Goal: Task Accomplishment & Management: Complete application form

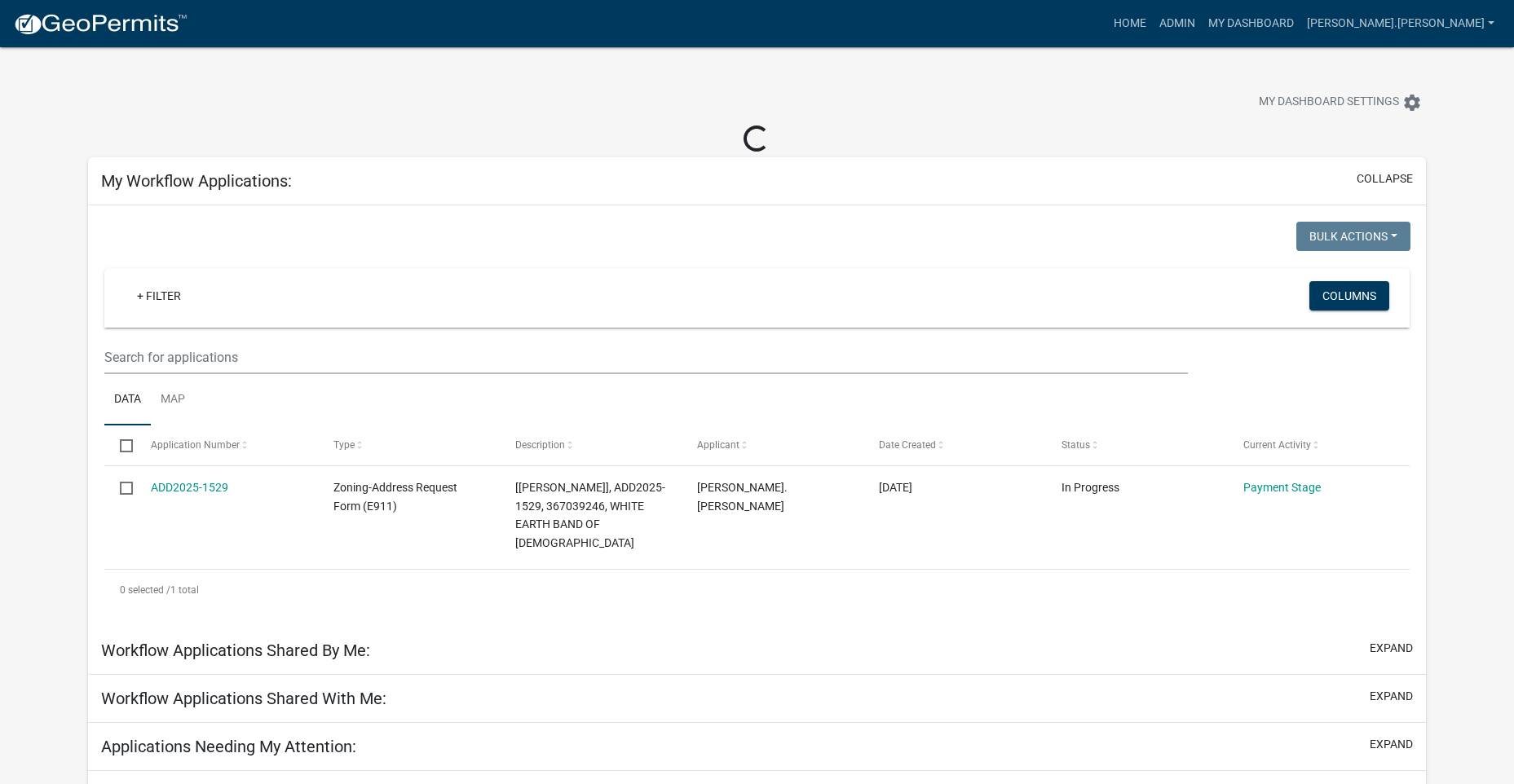
select select "3: 100"
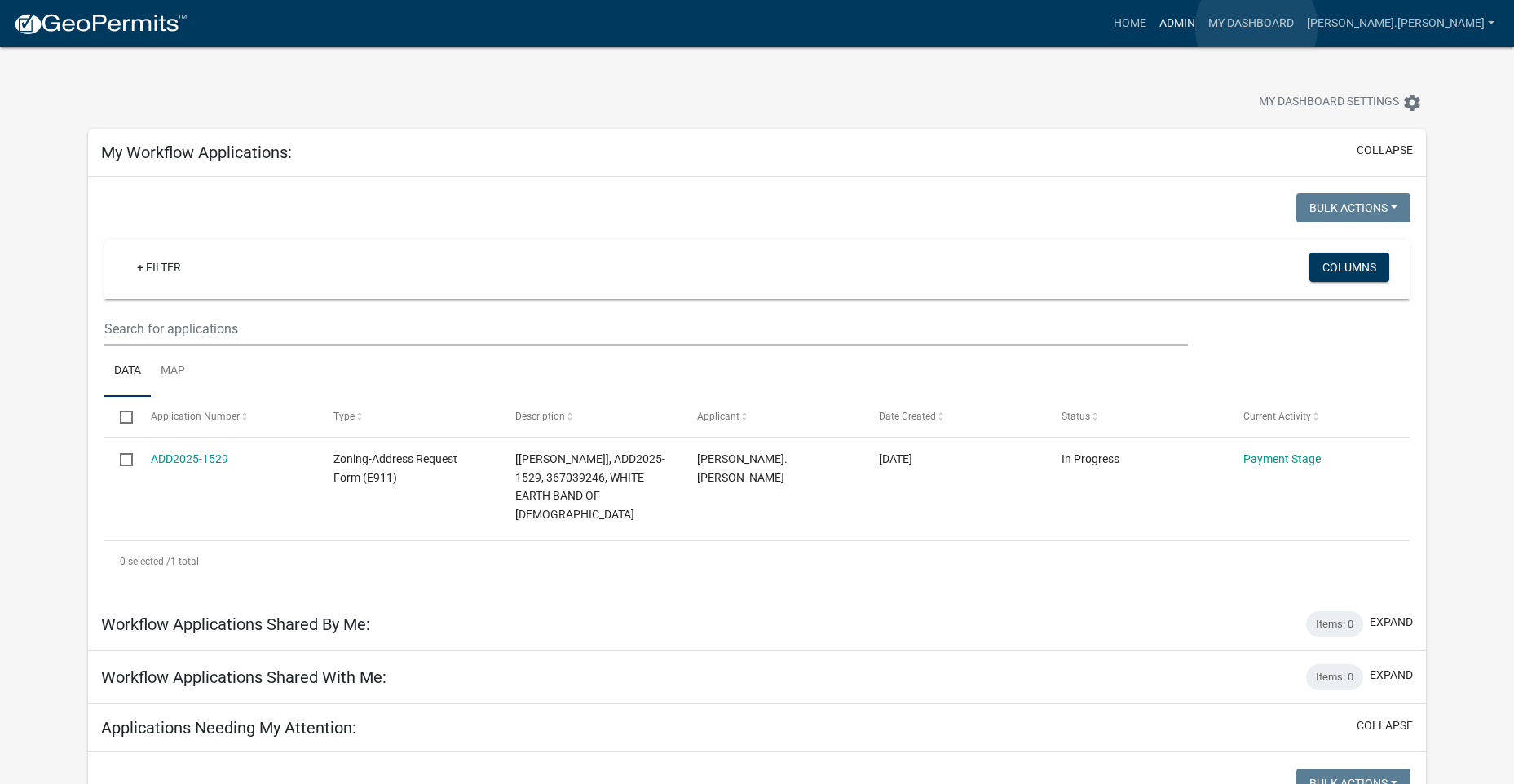
click at [1201, 27] on link "Admin" at bounding box center [1177, 24] width 49 height 31
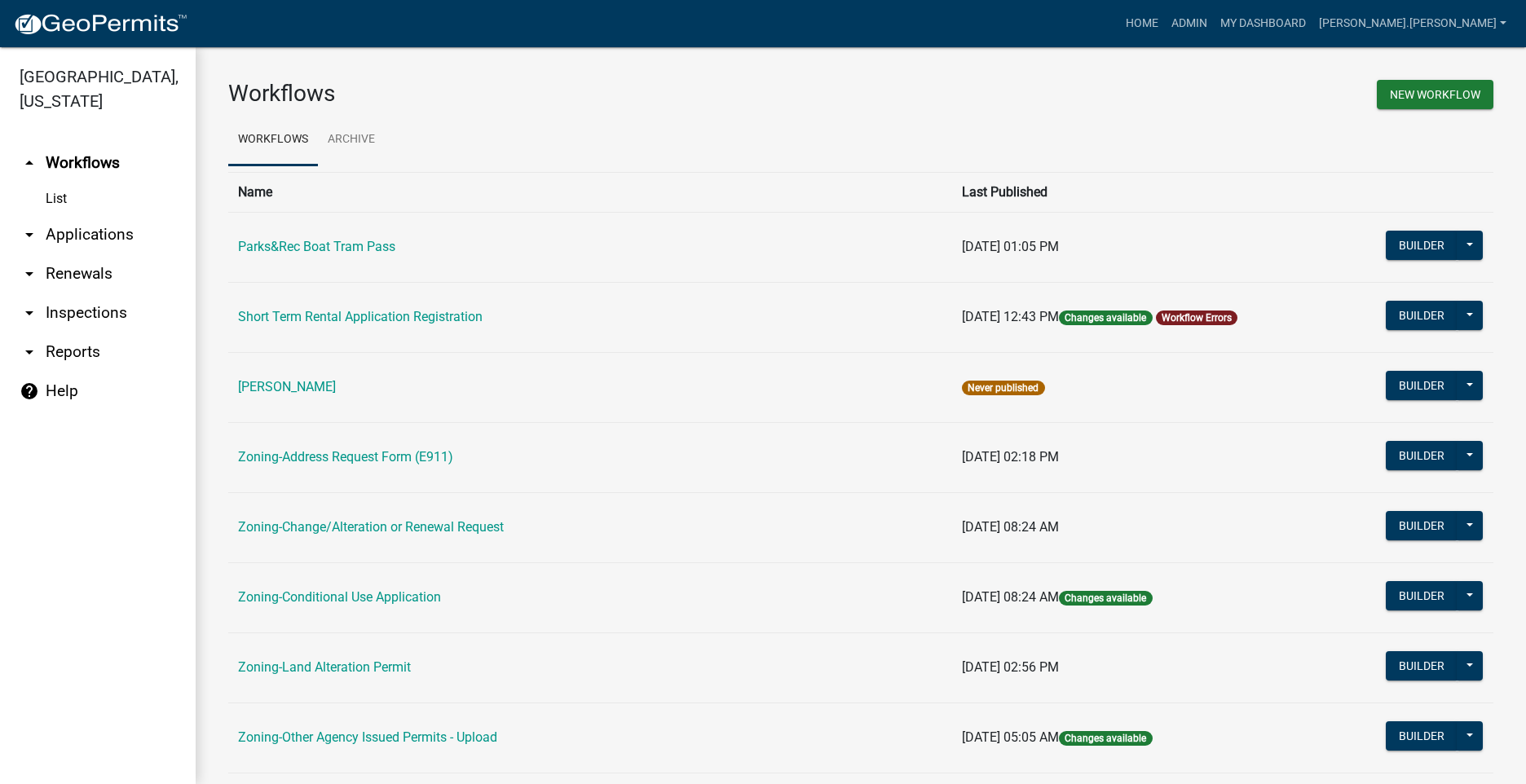
click at [89, 239] on link "arrow_drop_down Applications" at bounding box center [98, 235] width 196 height 39
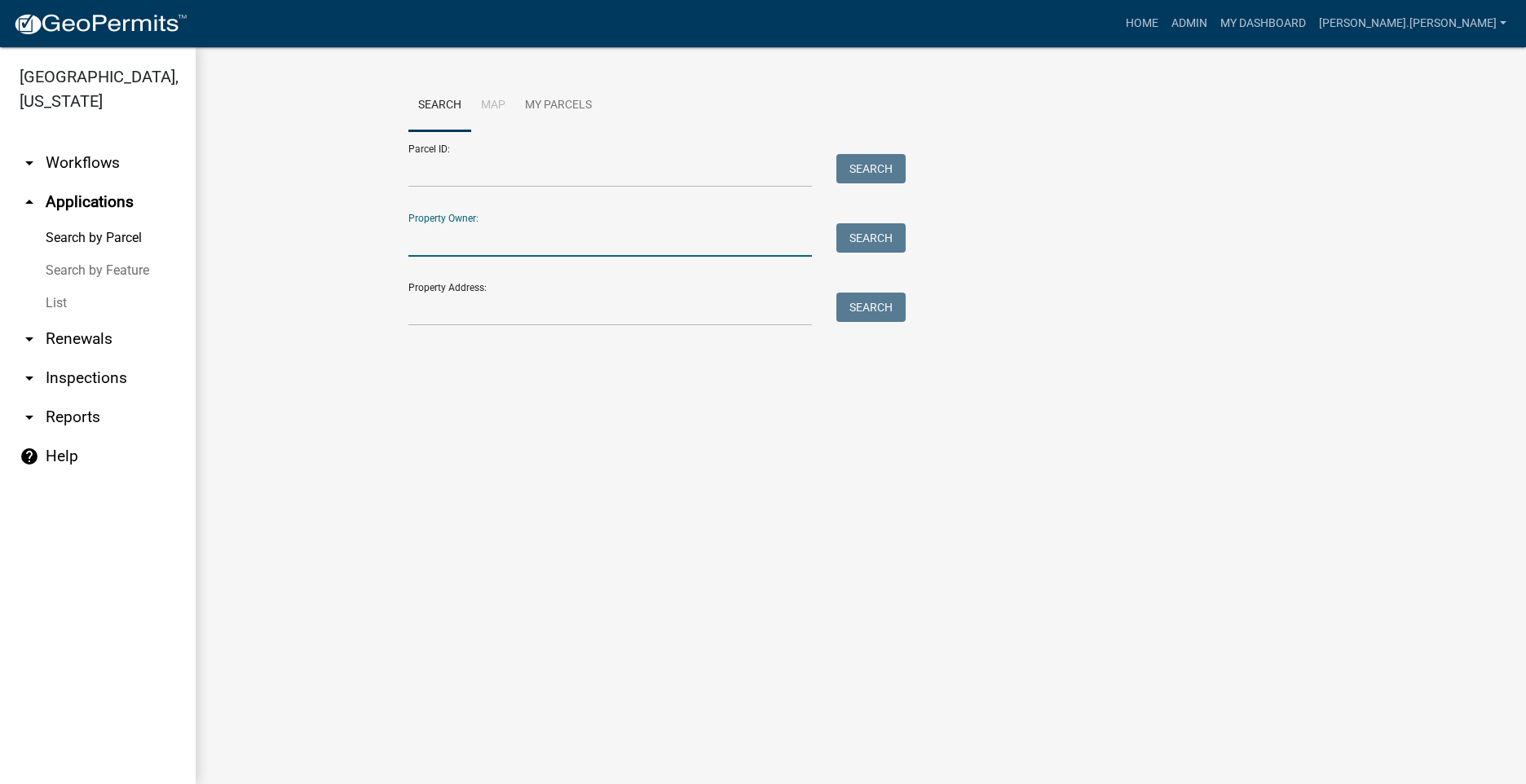
click at [448, 248] on input "Property Owner:" at bounding box center [611, 239] width 404 height 33
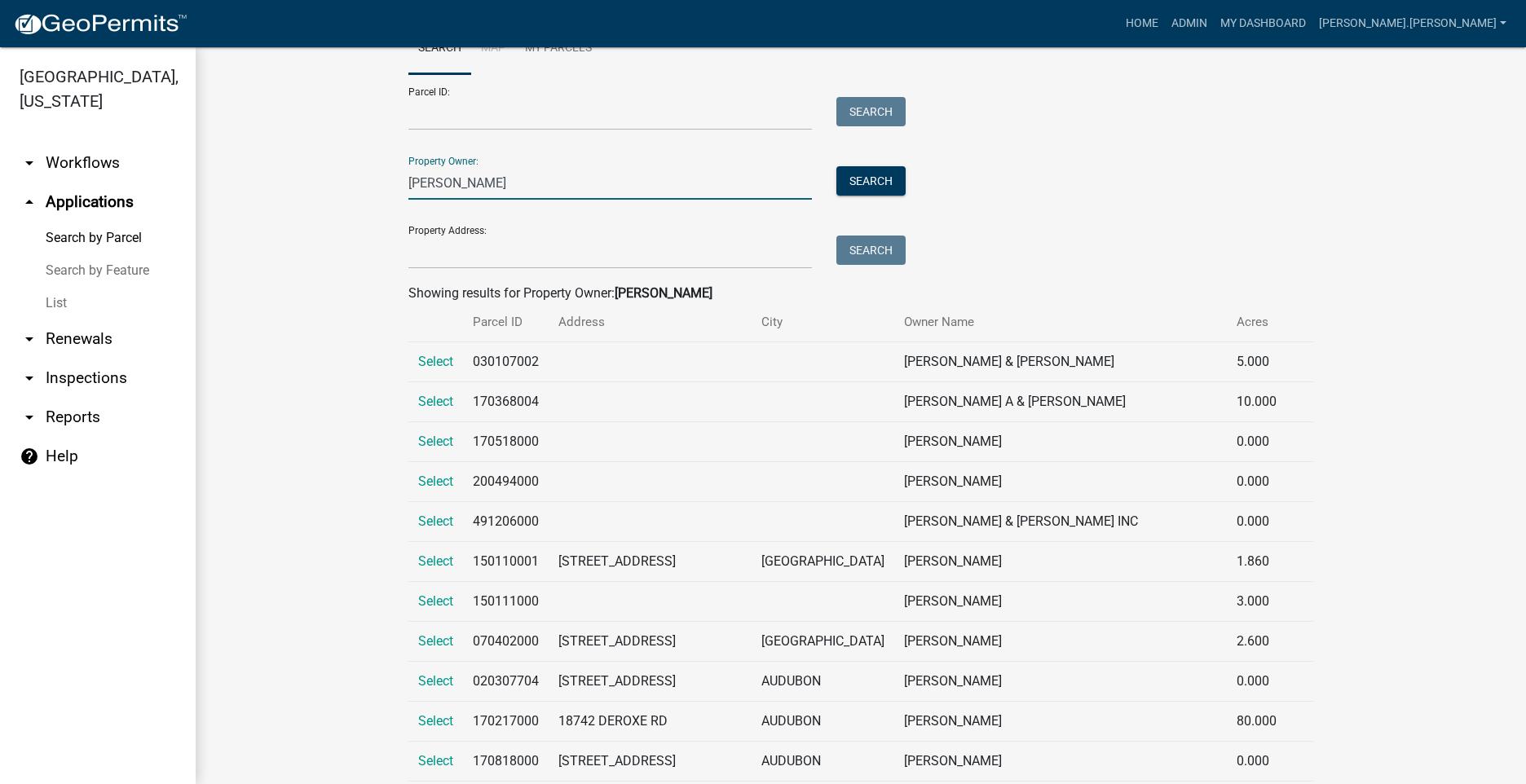
scroll to position [82, 0]
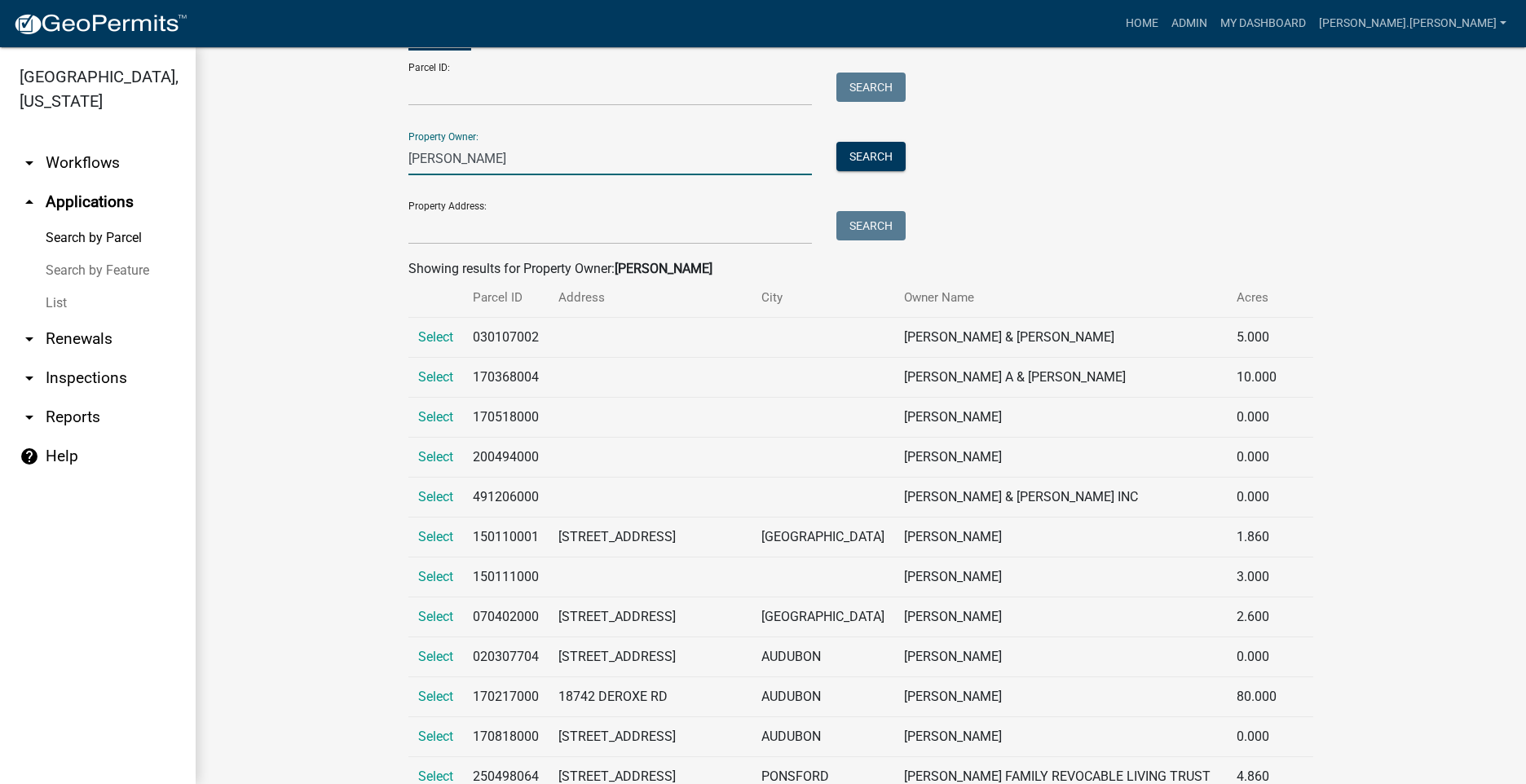
type input "[PERSON_NAME]"
click at [99, 171] on link "arrow_drop_down Workflows" at bounding box center [98, 163] width 196 height 39
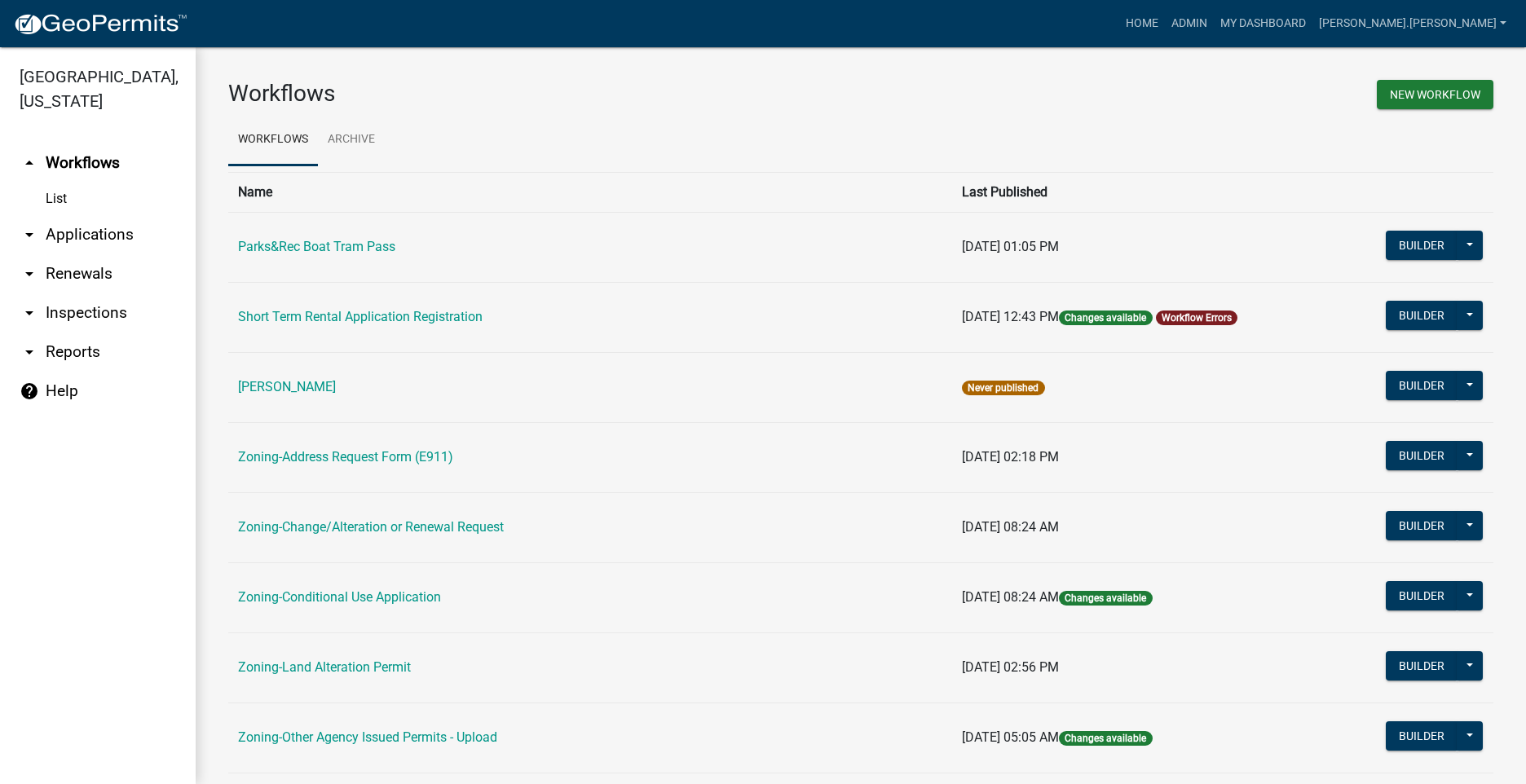
click at [57, 200] on link "List" at bounding box center [98, 198] width 196 height 32
click at [1312, 15] on link "My Dashboard" at bounding box center [1263, 24] width 99 height 31
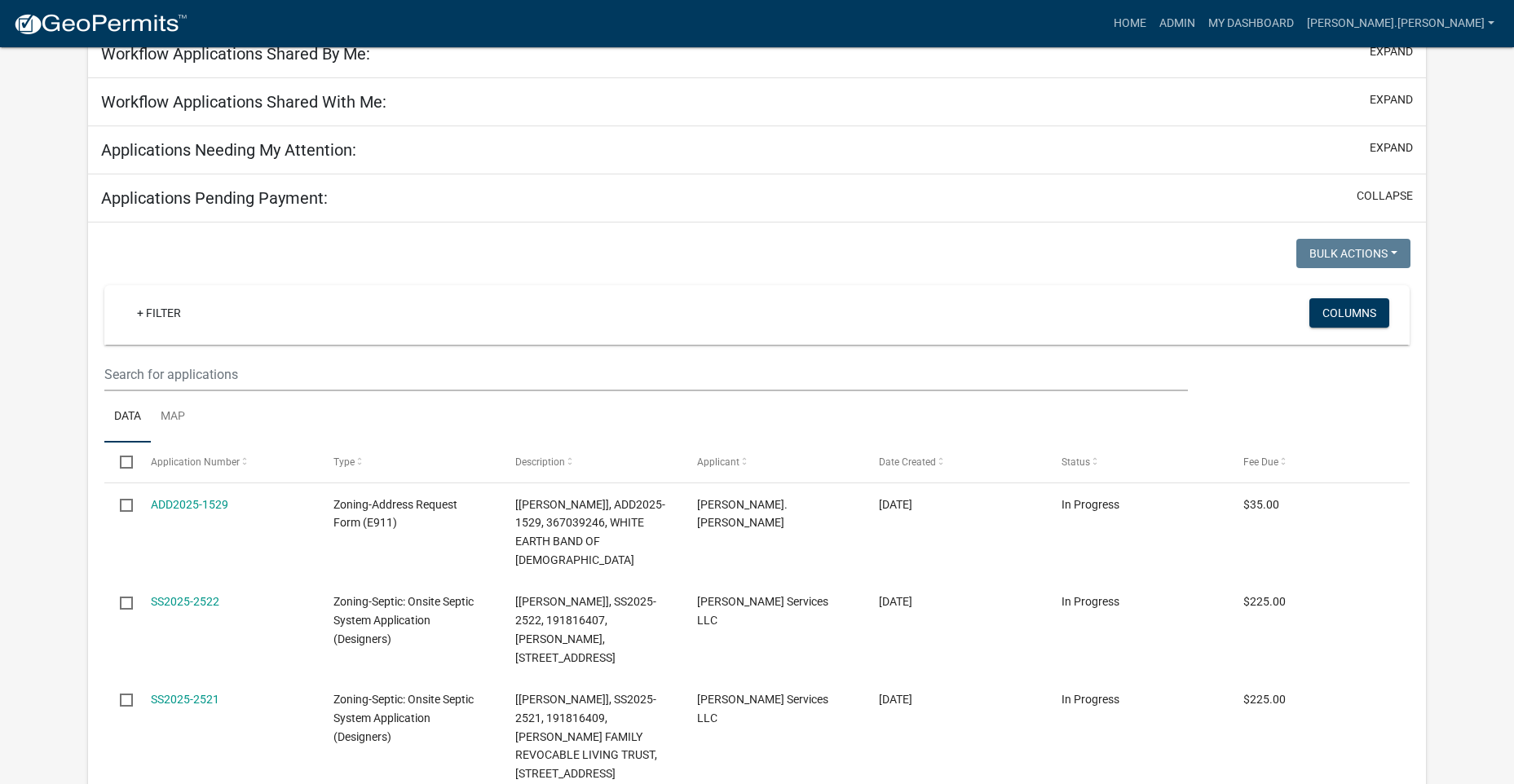
scroll to position [734, 0]
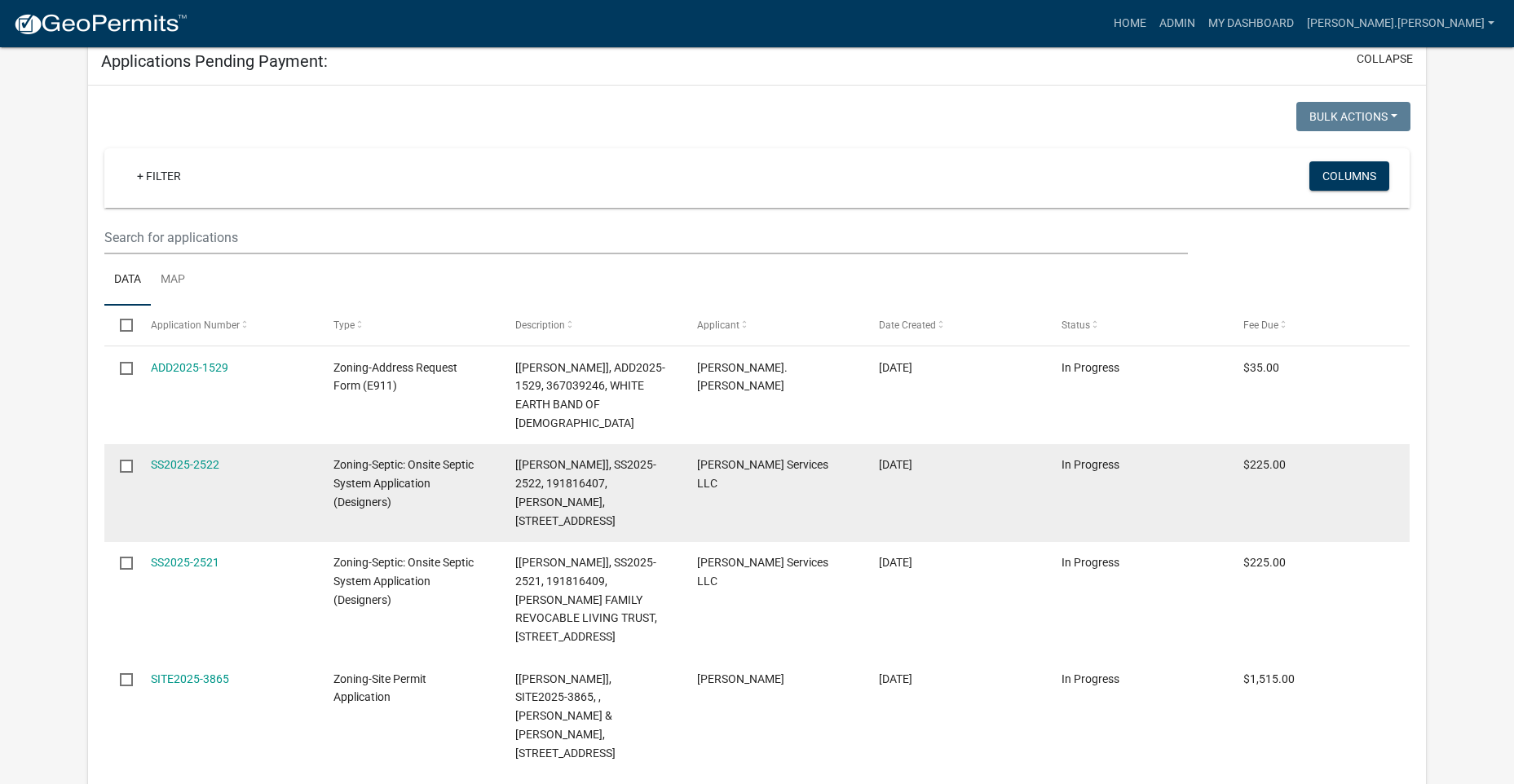
select select "3: 100"
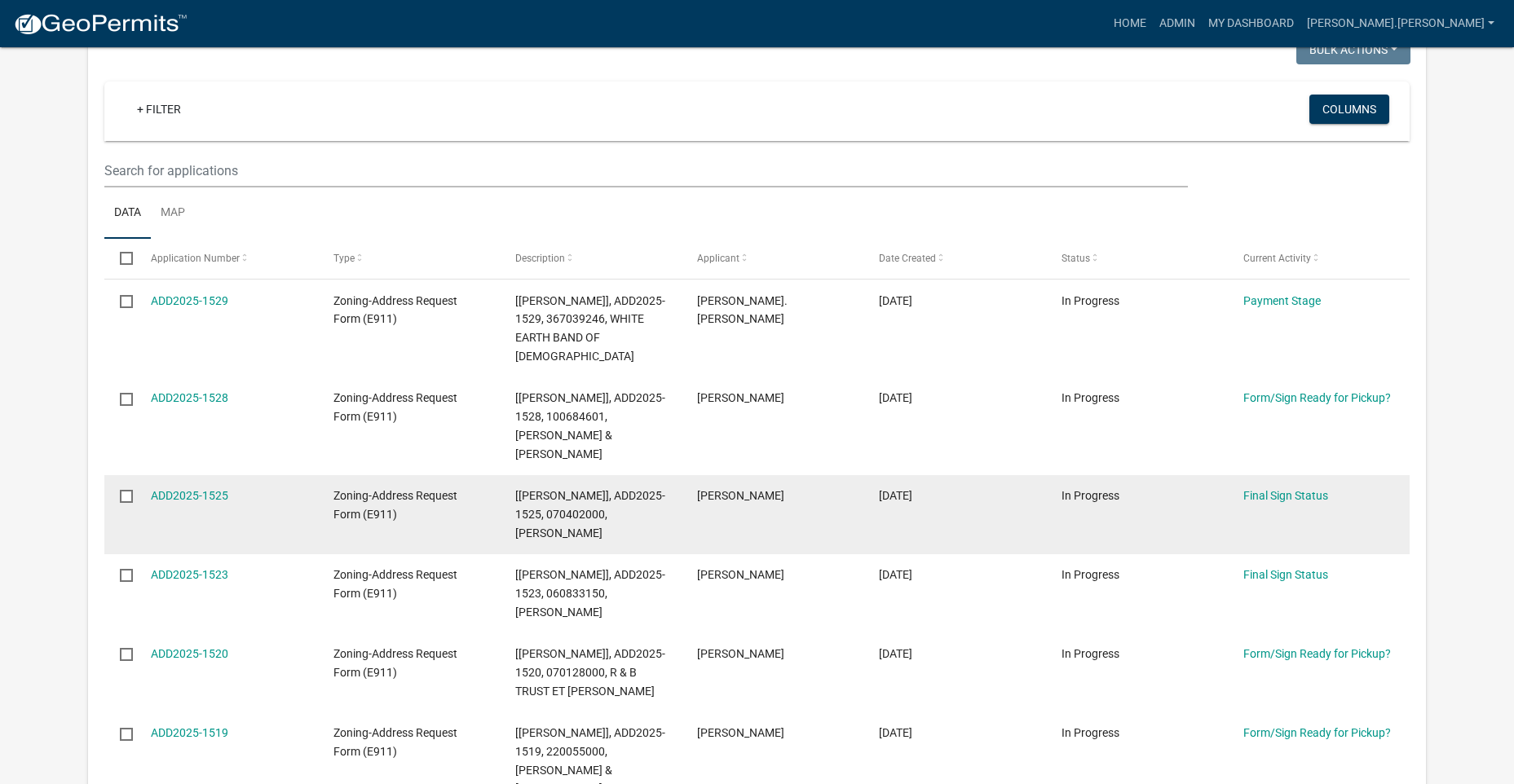
scroll to position [715, 0]
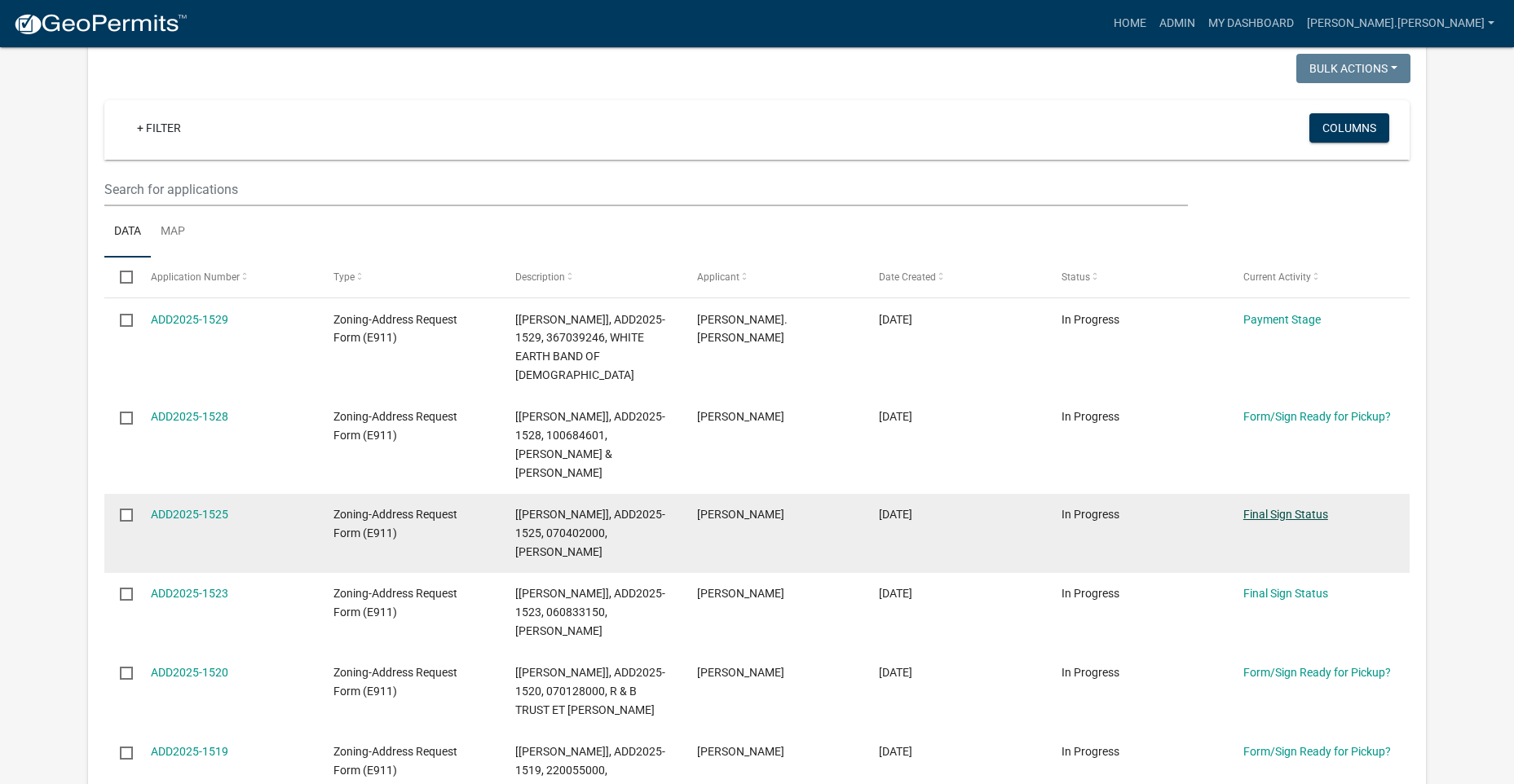
click at [1295, 507] on link "Final Sign Status" at bounding box center [1286, 513] width 85 height 13
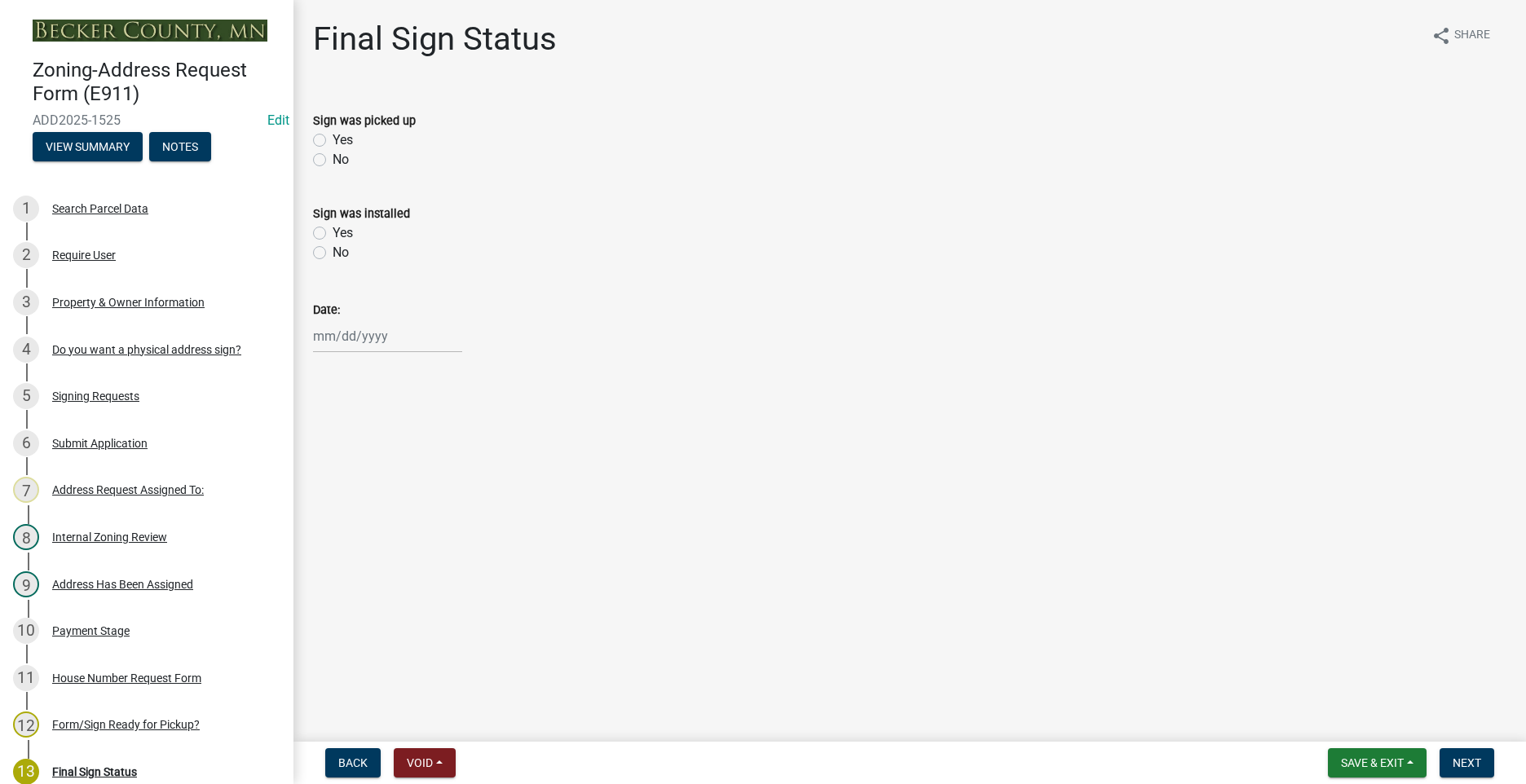
click at [333, 143] on label "Yes" at bounding box center [343, 140] width 20 height 20
click at [333, 141] on input "Yes" at bounding box center [338, 135] width 10 height 10
radio input "true"
click at [319, 329] on div at bounding box center [387, 335] width 149 height 33
select select "9"
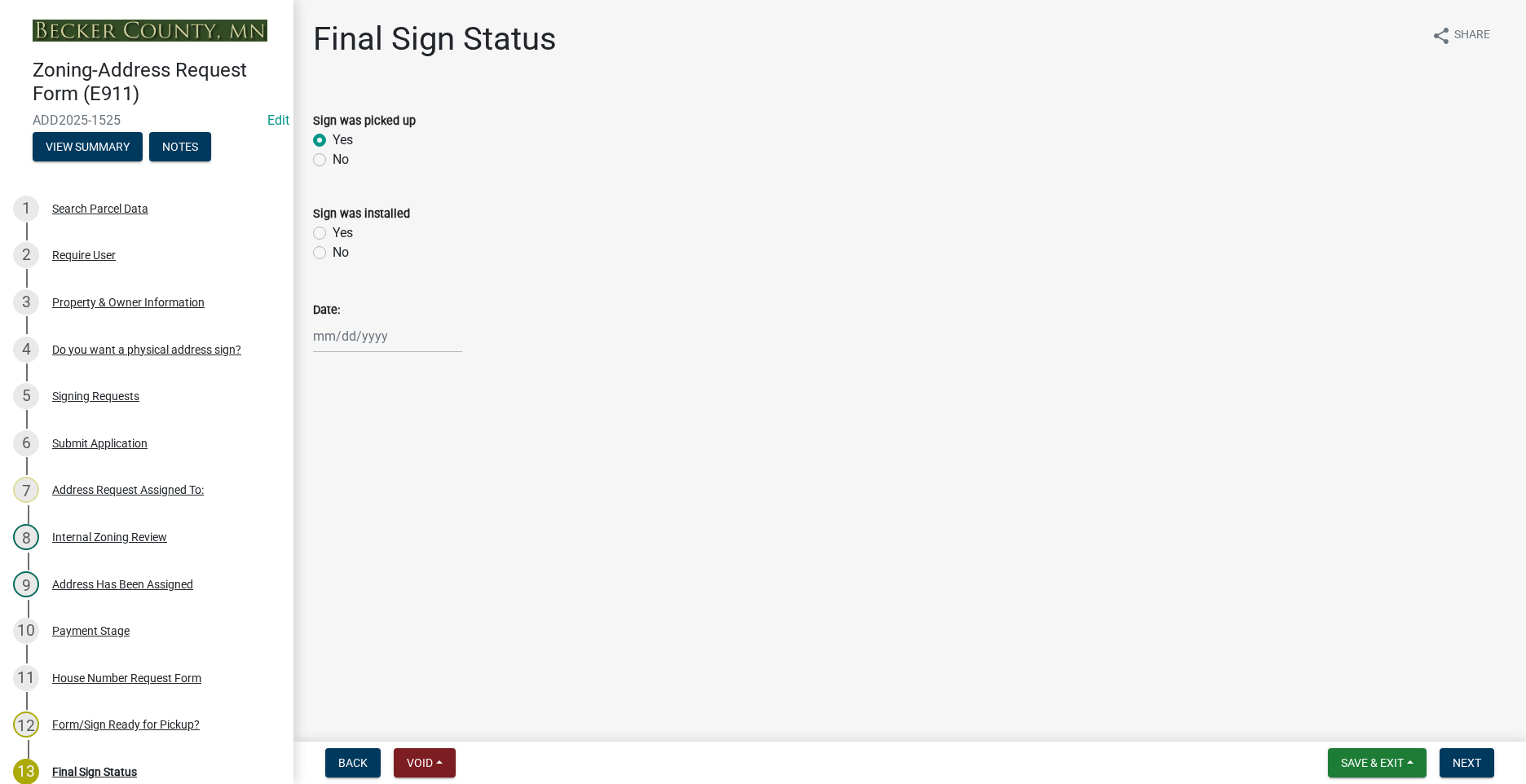
select select "2025"
click at [430, 469] on div "19" at bounding box center [433, 475] width 26 height 26
type input "[DATE]"
click at [1460, 772] on button "Next" at bounding box center [1467, 763] width 54 height 29
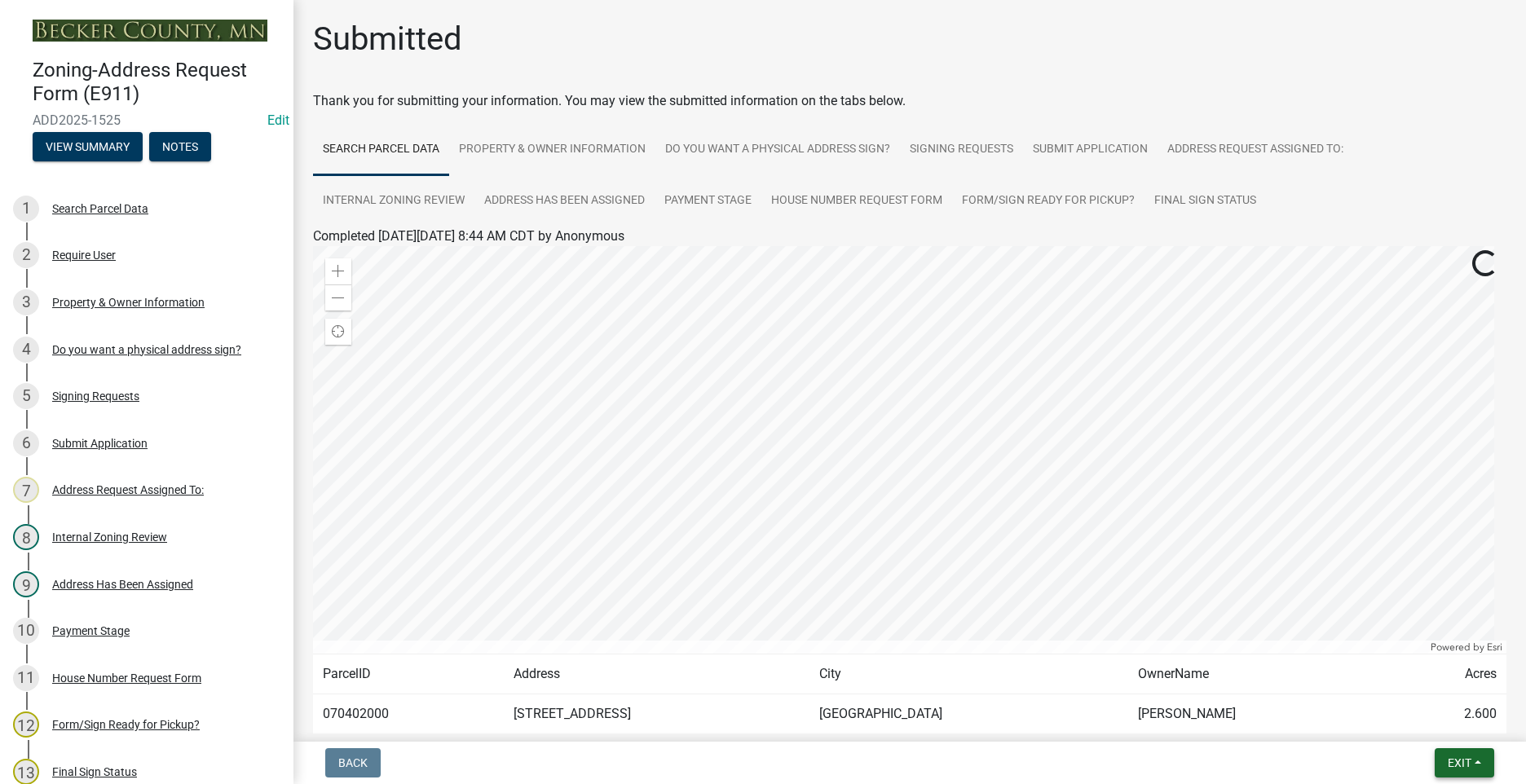
click at [1453, 762] on span "Exit" at bounding box center [1460, 762] width 24 height 13
click at [1437, 725] on button "Save & Exit" at bounding box center [1429, 720] width 130 height 39
